Goal: Task Accomplishment & Management: Manage account settings

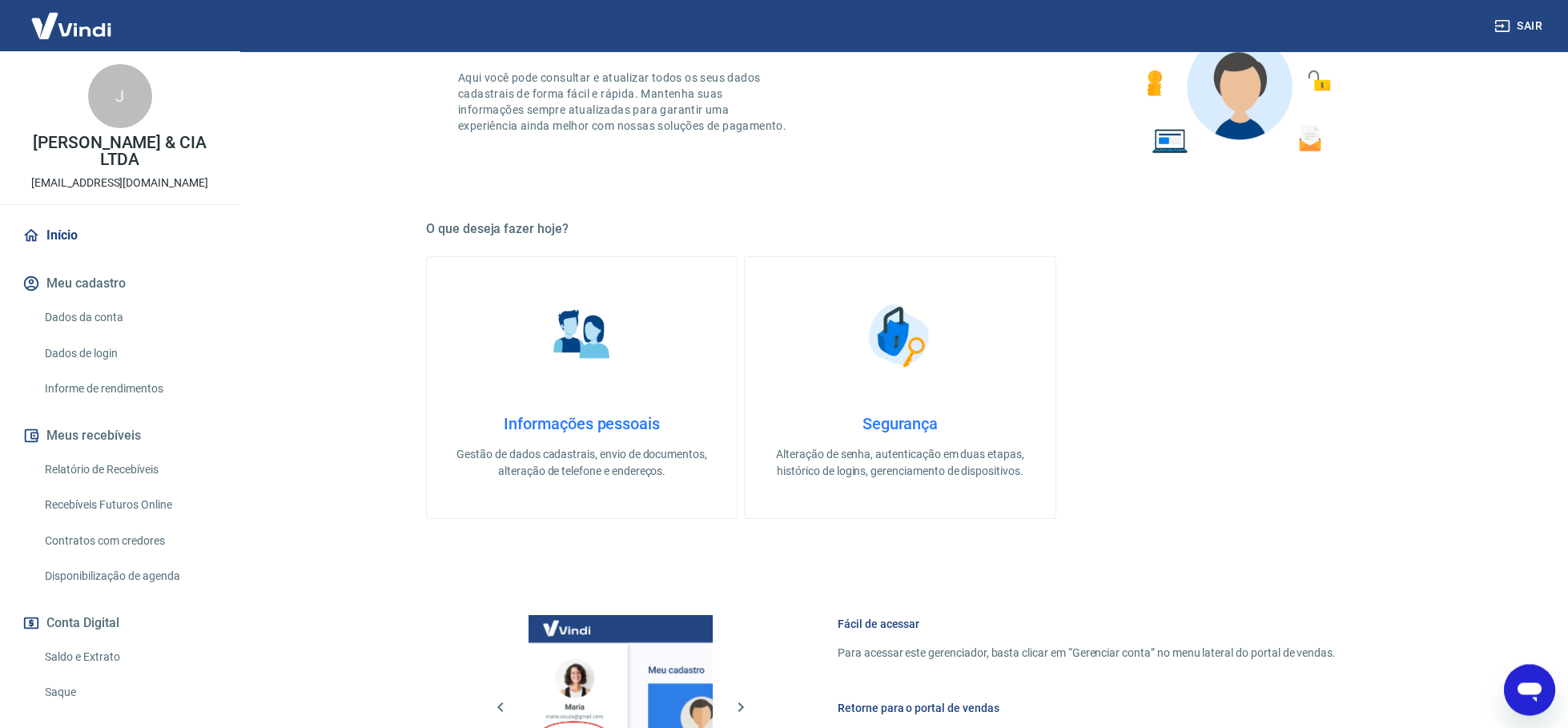
scroll to position [165, 0]
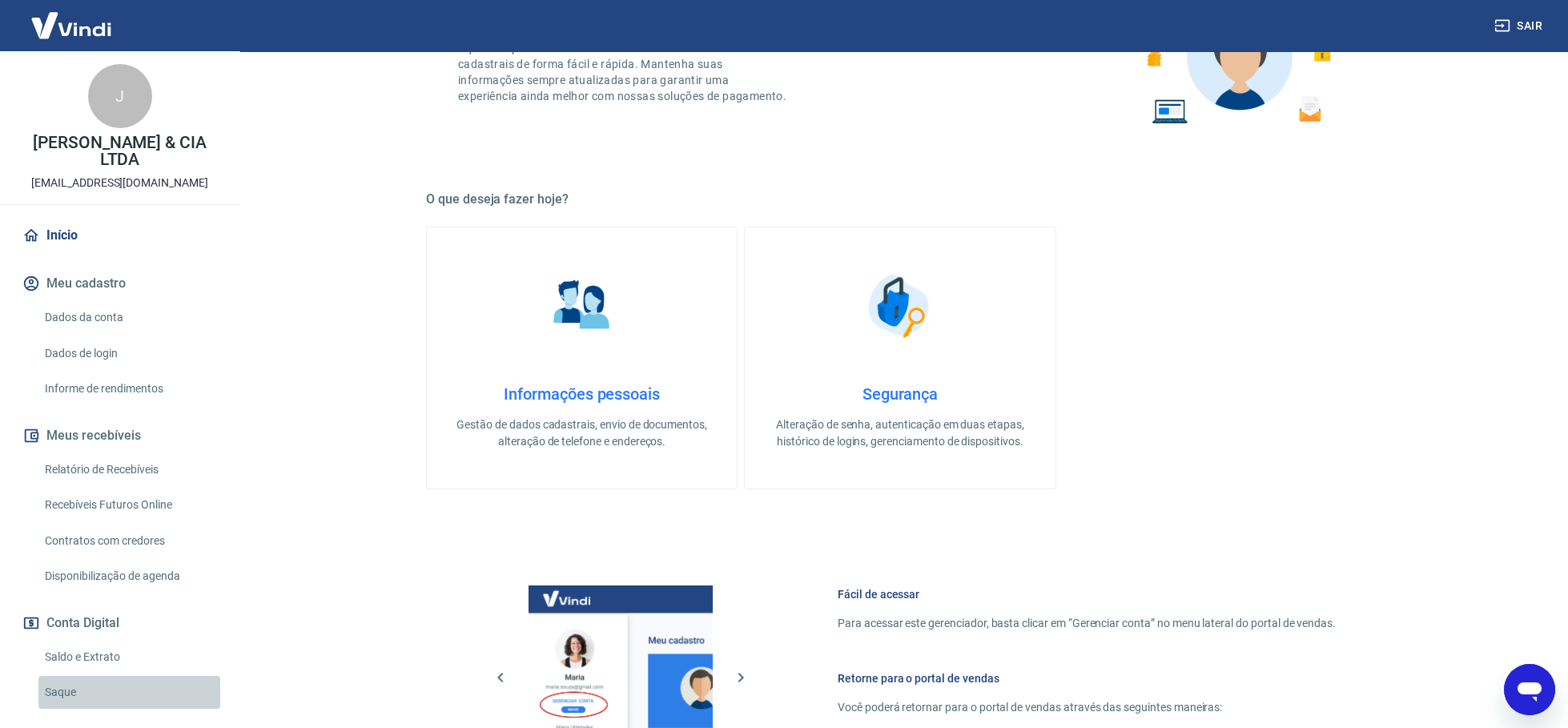
click at [56, 692] on link "Saque" at bounding box center [129, 692] width 182 height 33
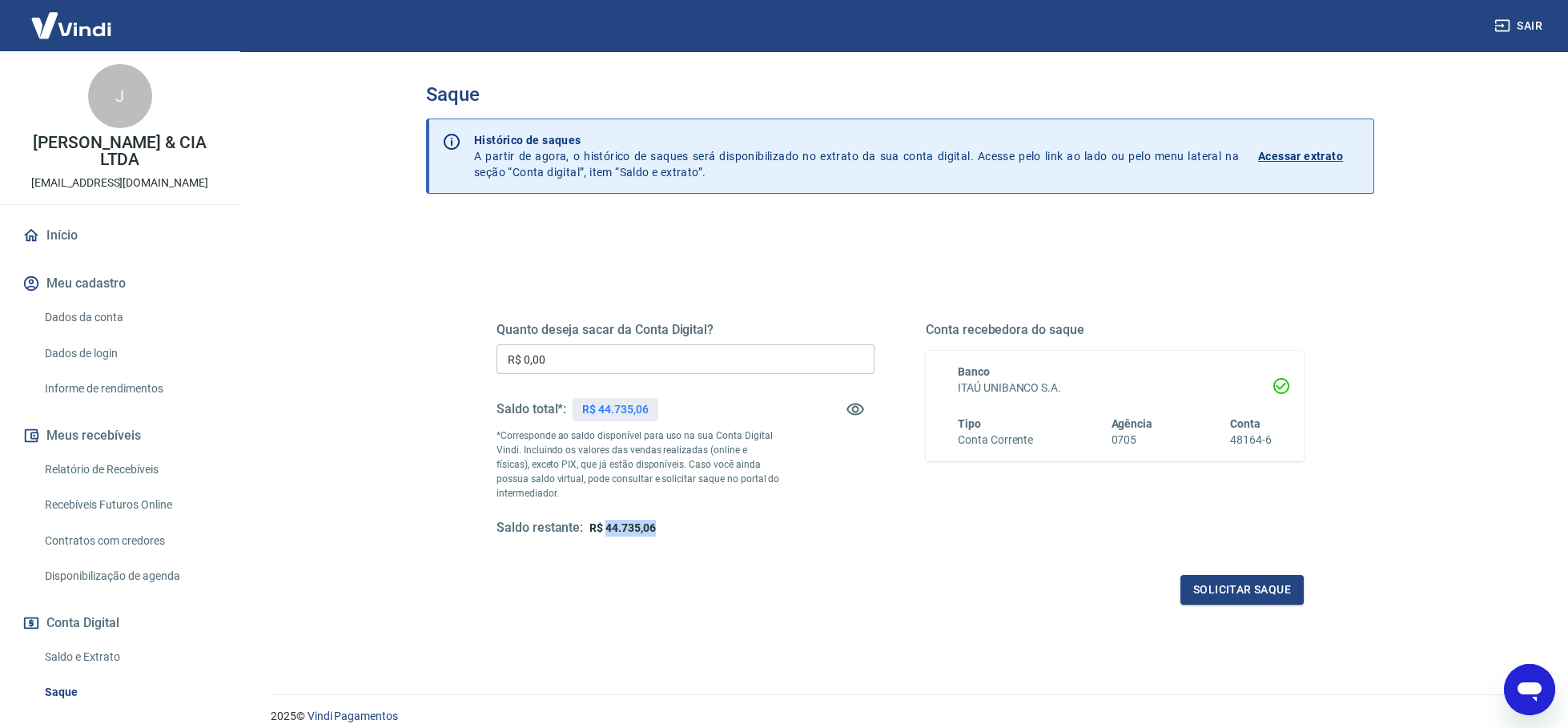
drag, startPoint x: 665, startPoint y: 529, endPoint x: 605, endPoint y: 534, distance: 60.2
click at [605, 534] on div "Saldo restante: R$ 44.735,06" at bounding box center [685, 528] width 378 height 17
copy span "44.735,06"
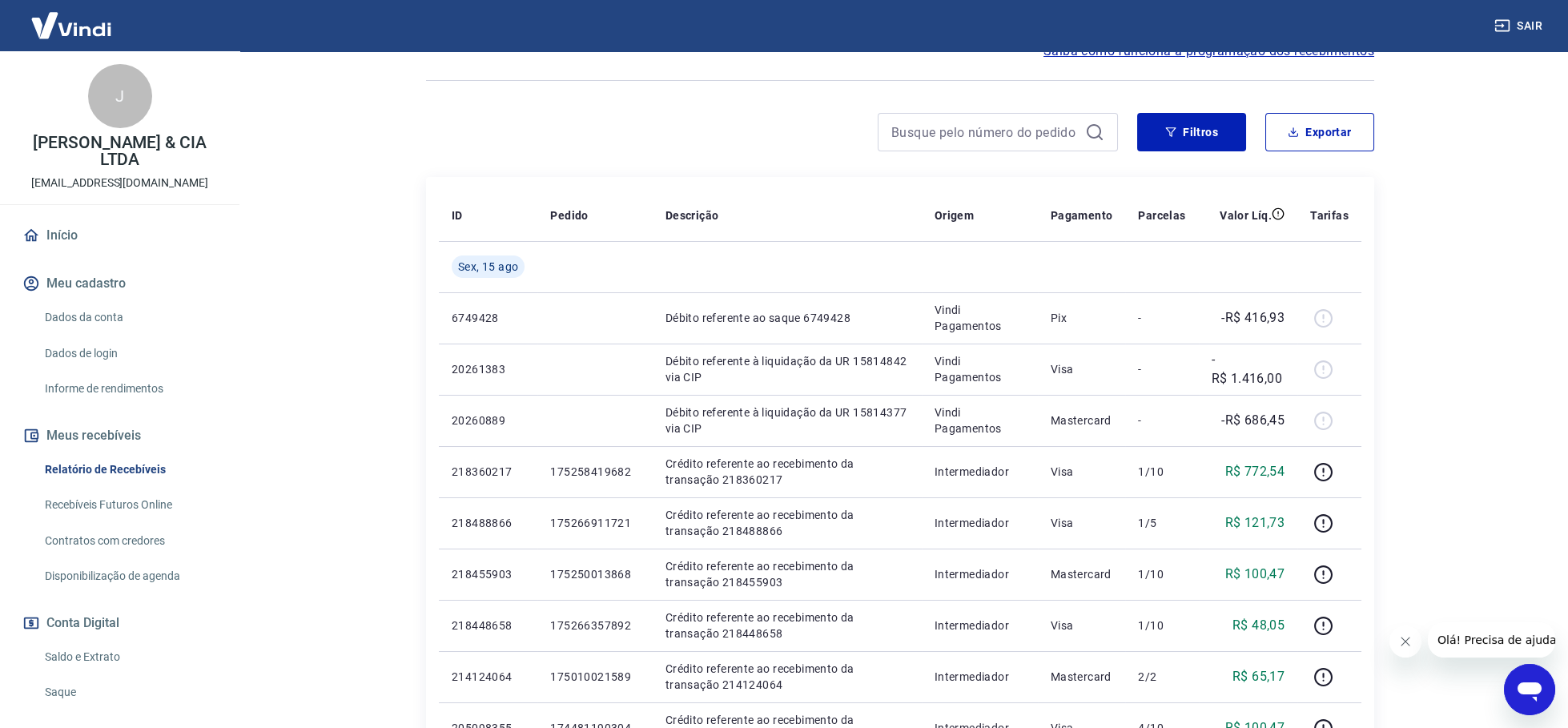
scroll to position [247, 0]
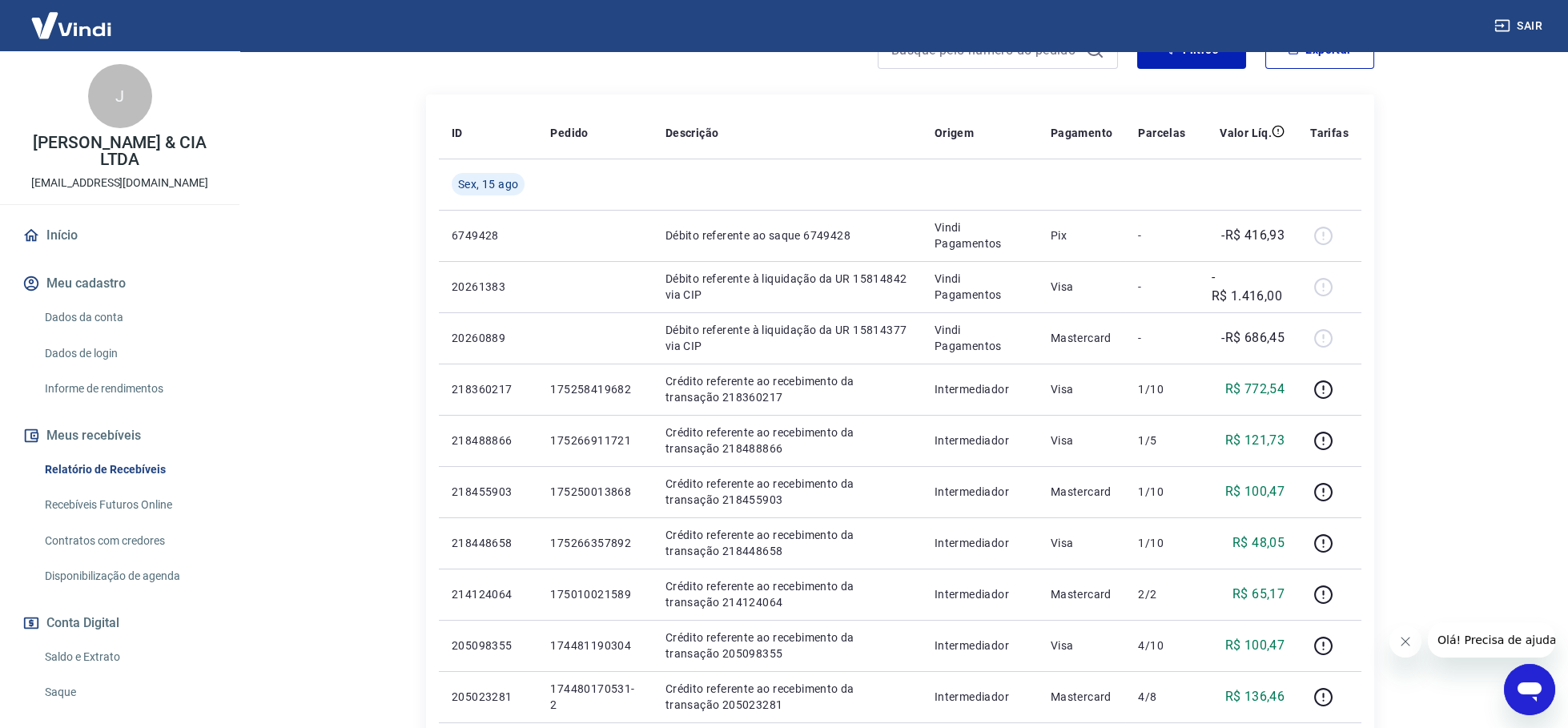
click at [1409, 642] on icon "Fechar mensagem da empresa" at bounding box center [1405, 642] width 13 height 13
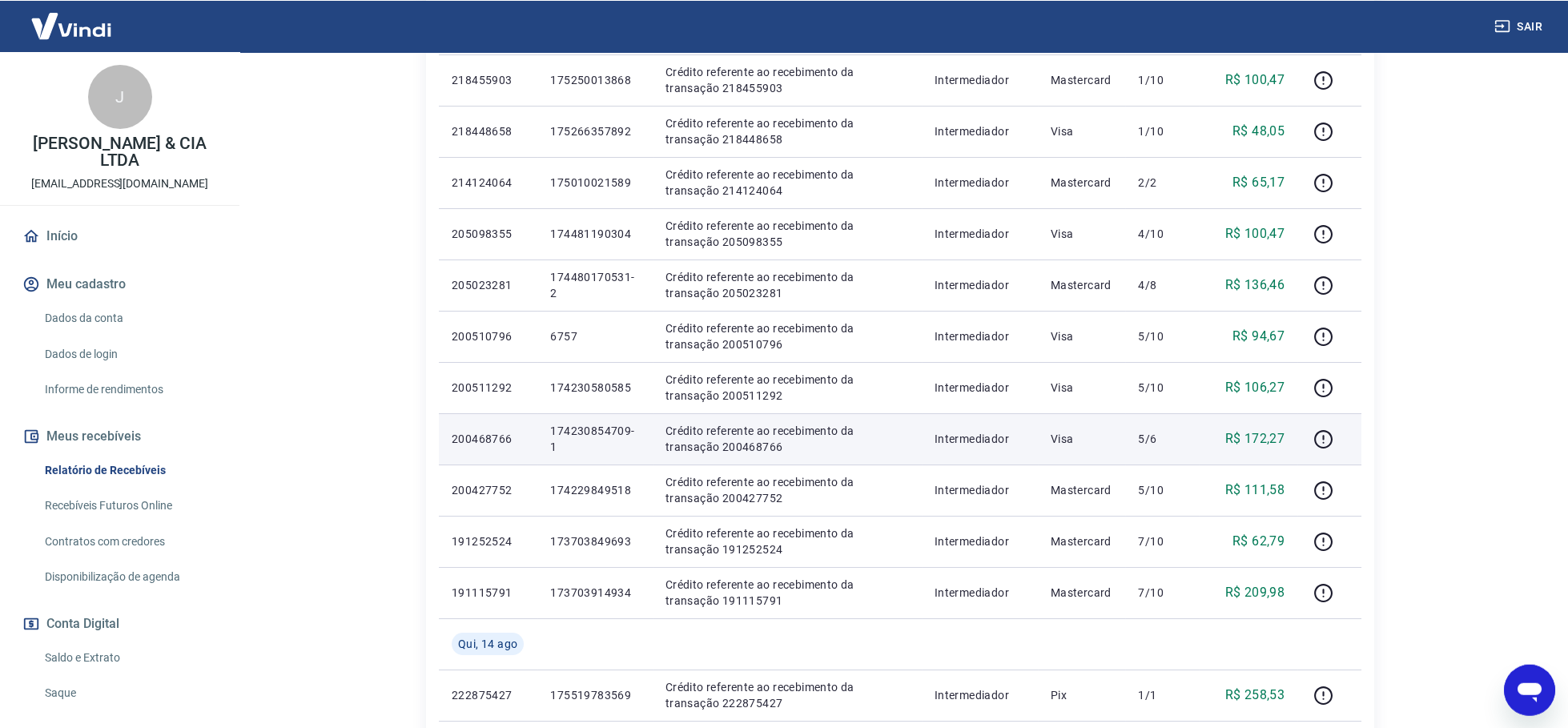
scroll to position [660, 0]
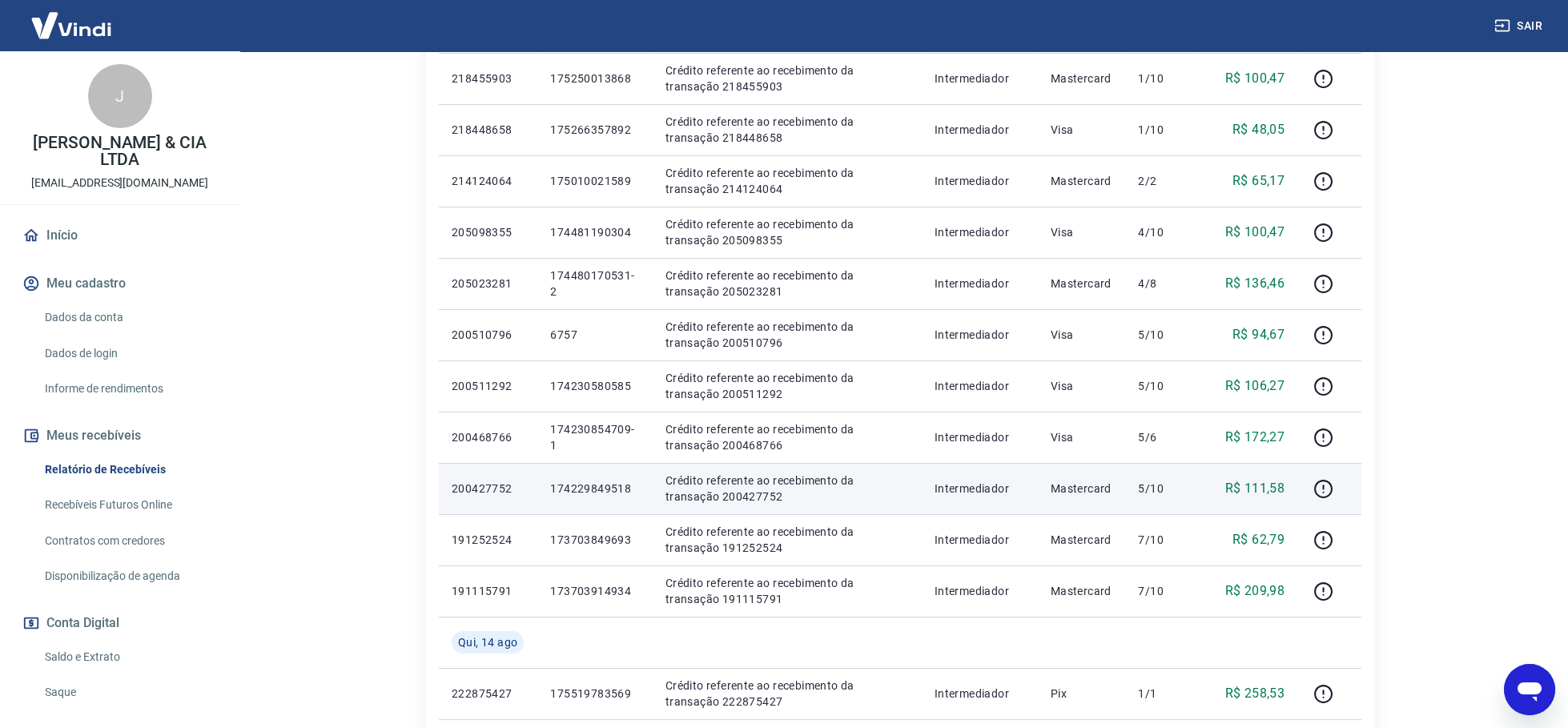
drag, startPoint x: 1333, startPoint y: 598, endPoint x: 441, endPoint y: 495, distance: 897.9
click at [416, 482] on div "Após o envio das liquidações aparecerem no Relatório de Recebíveis, elas podem …" at bounding box center [900, 228] width 987 height 1676
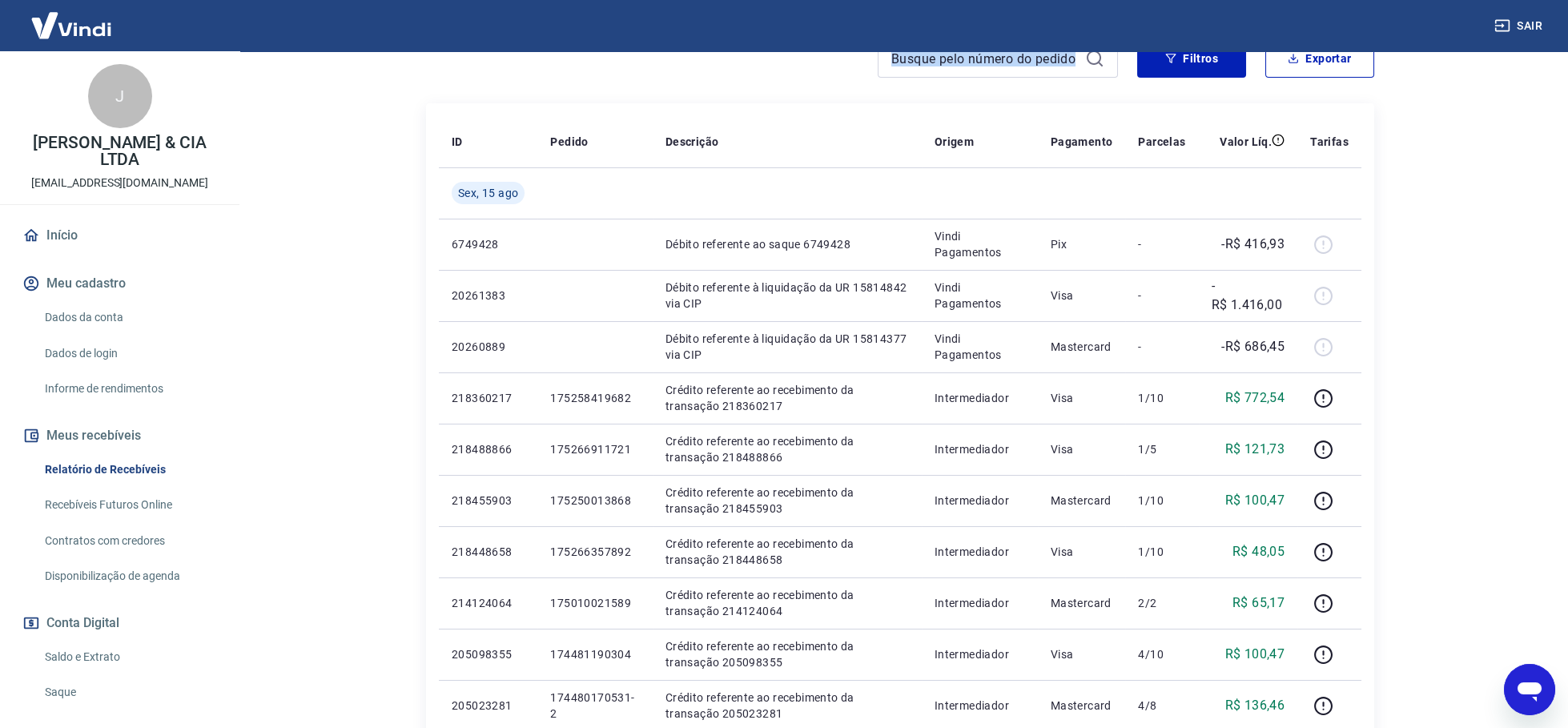
scroll to position [237, 0]
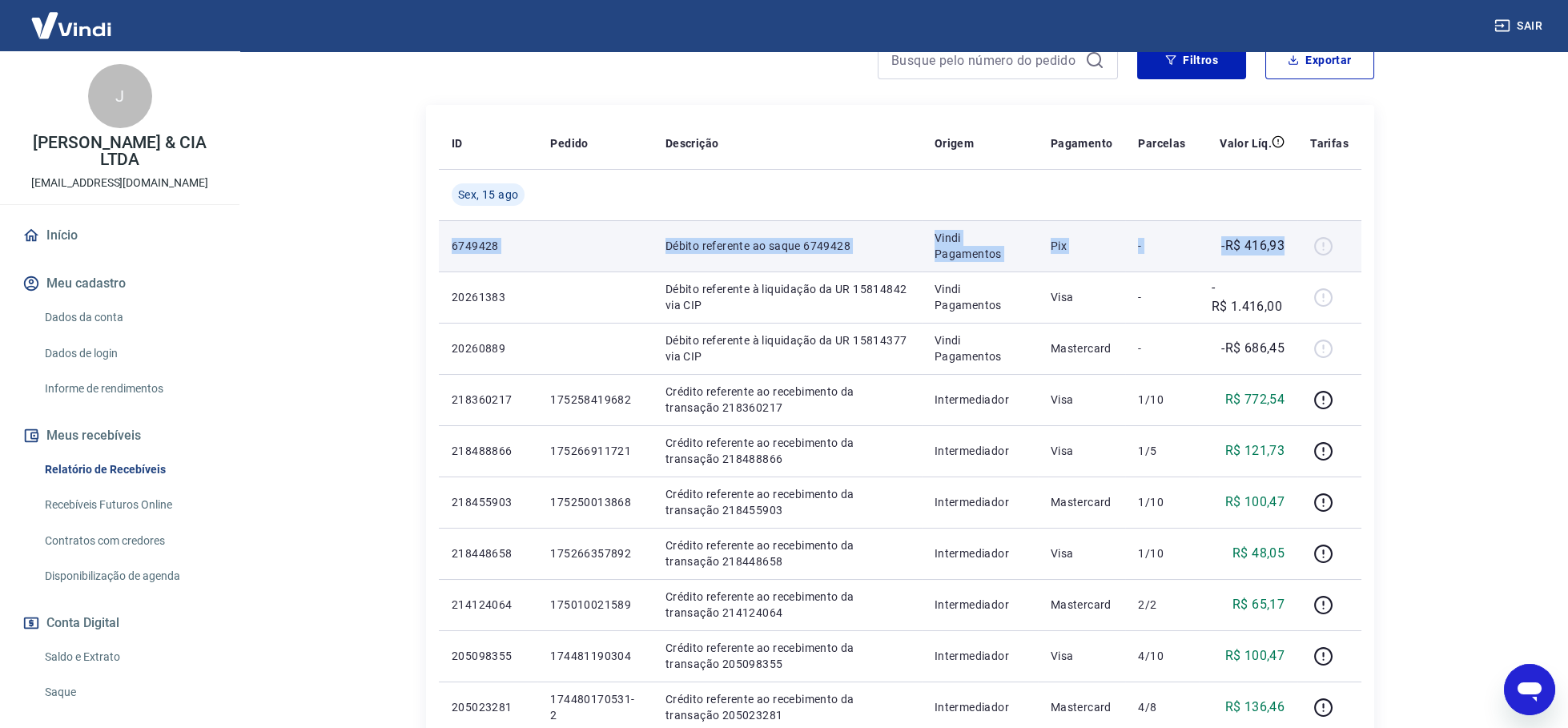
drag, startPoint x: 1285, startPoint y: 591, endPoint x: 448, endPoint y: 241, distance: 907.2
click at [448, 241] on tbody "Sex, 15 ago 6749428 Débito referente ao saque 6749428 Vindi Pagamentos Pix - -R…" at bounding box center [900, 732] width 923 height 1128
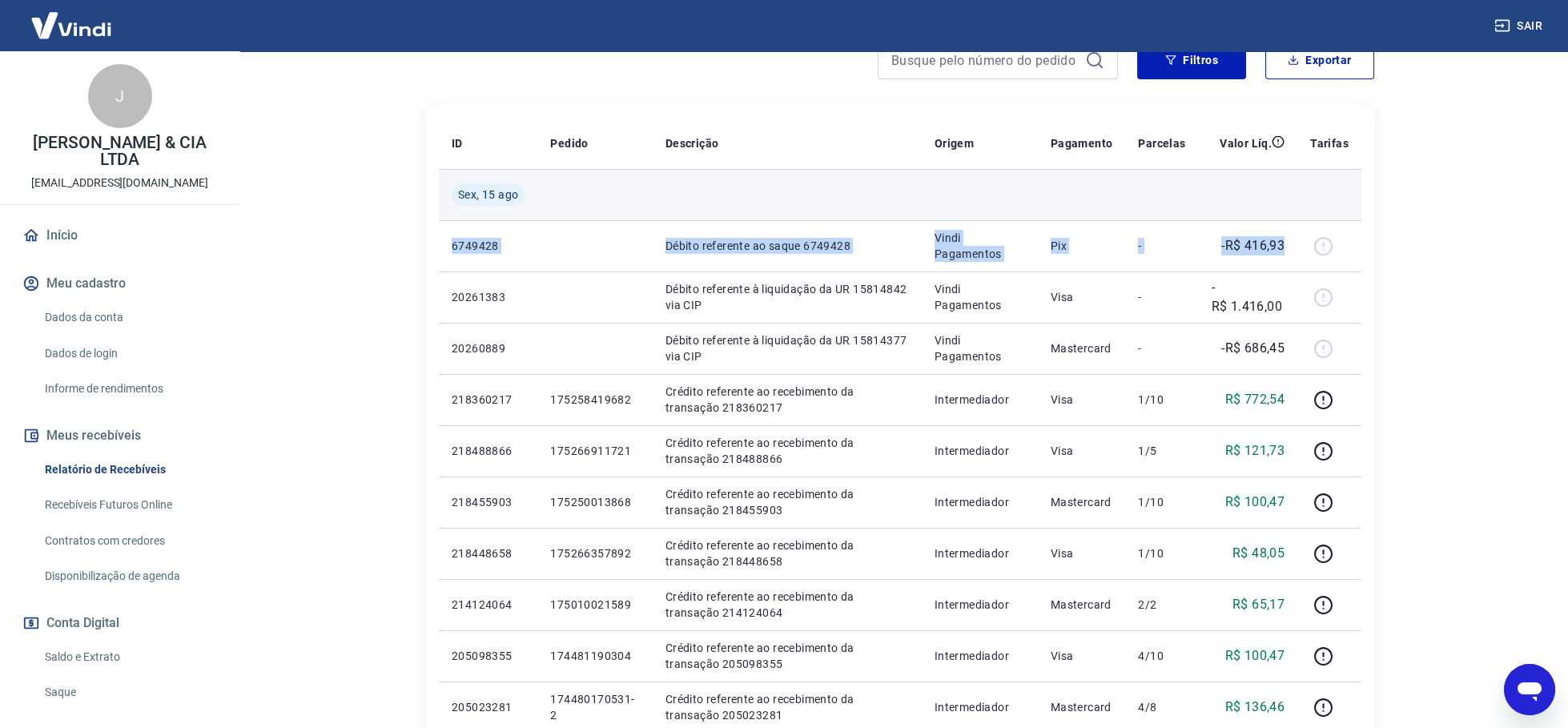
copy tr "6749428 Débito referente ao saque 6749428 Vindi Pagamentos Pix - -R$ 416,93"
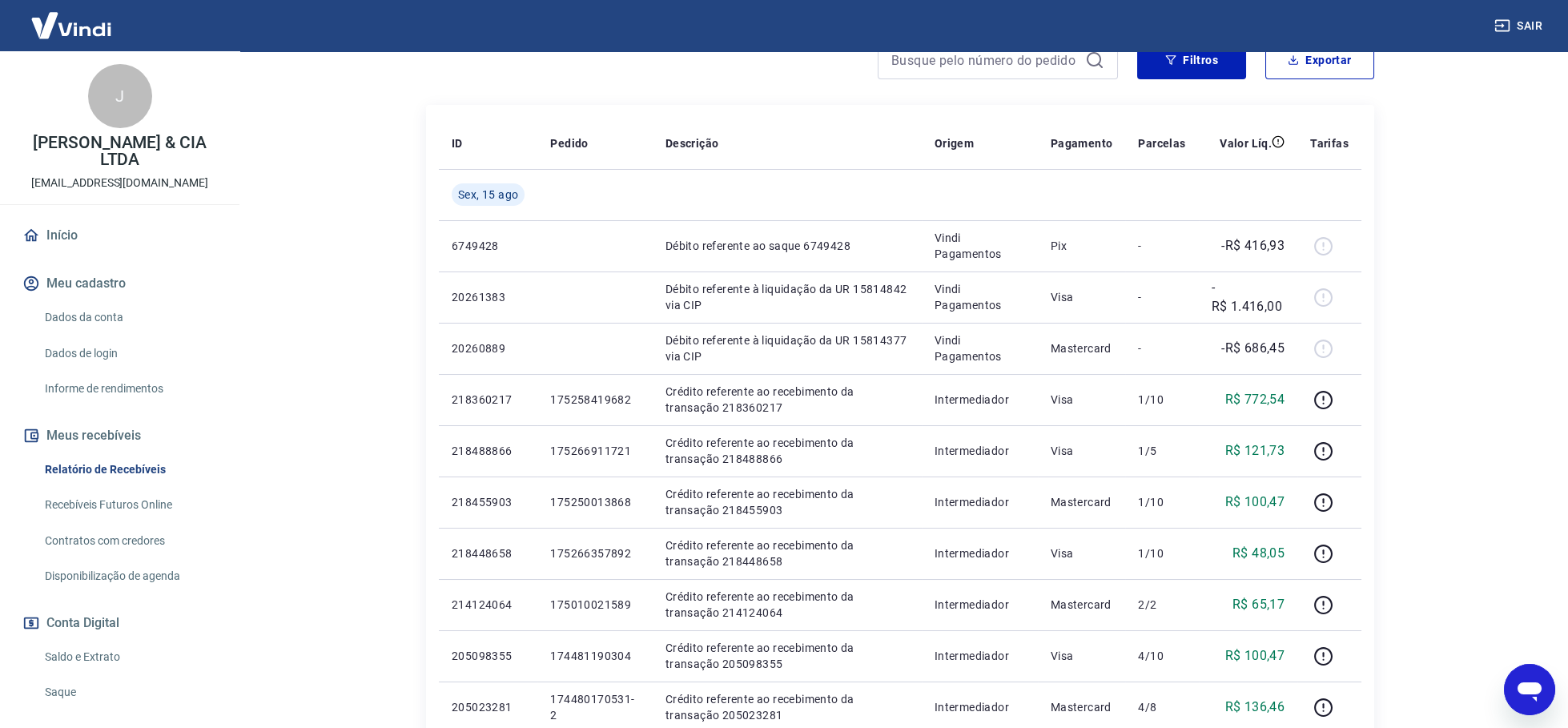
click at [1449, 491] on html "Sair J JOSE CARLOS CARNEIRO LIMA & CIA LTDA loja@laboratoriolpc.com.br Início M…" at bounding box center [784, 127] width 1568 height 728
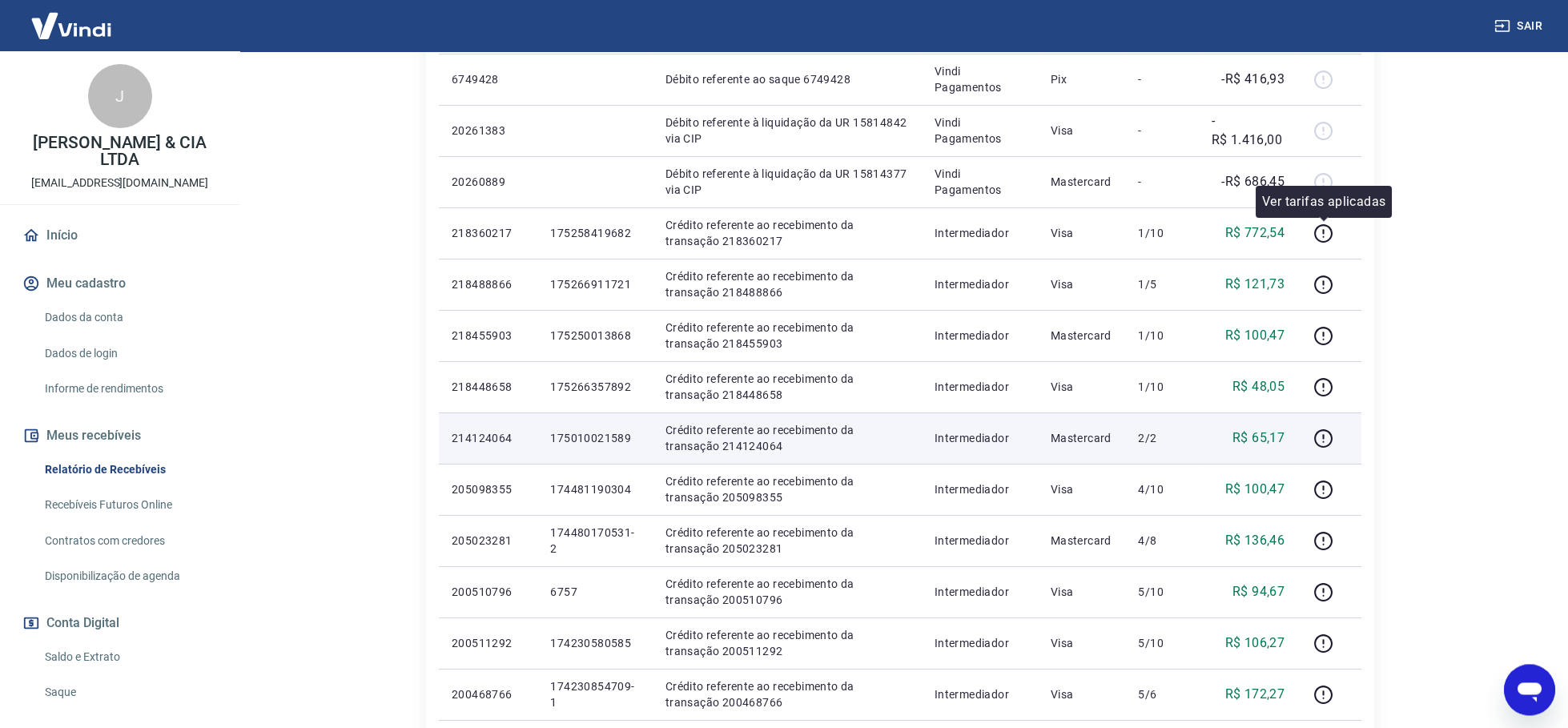
scroll to position [165, 0]
